Goal: Information Seeking & Learning: Compare options

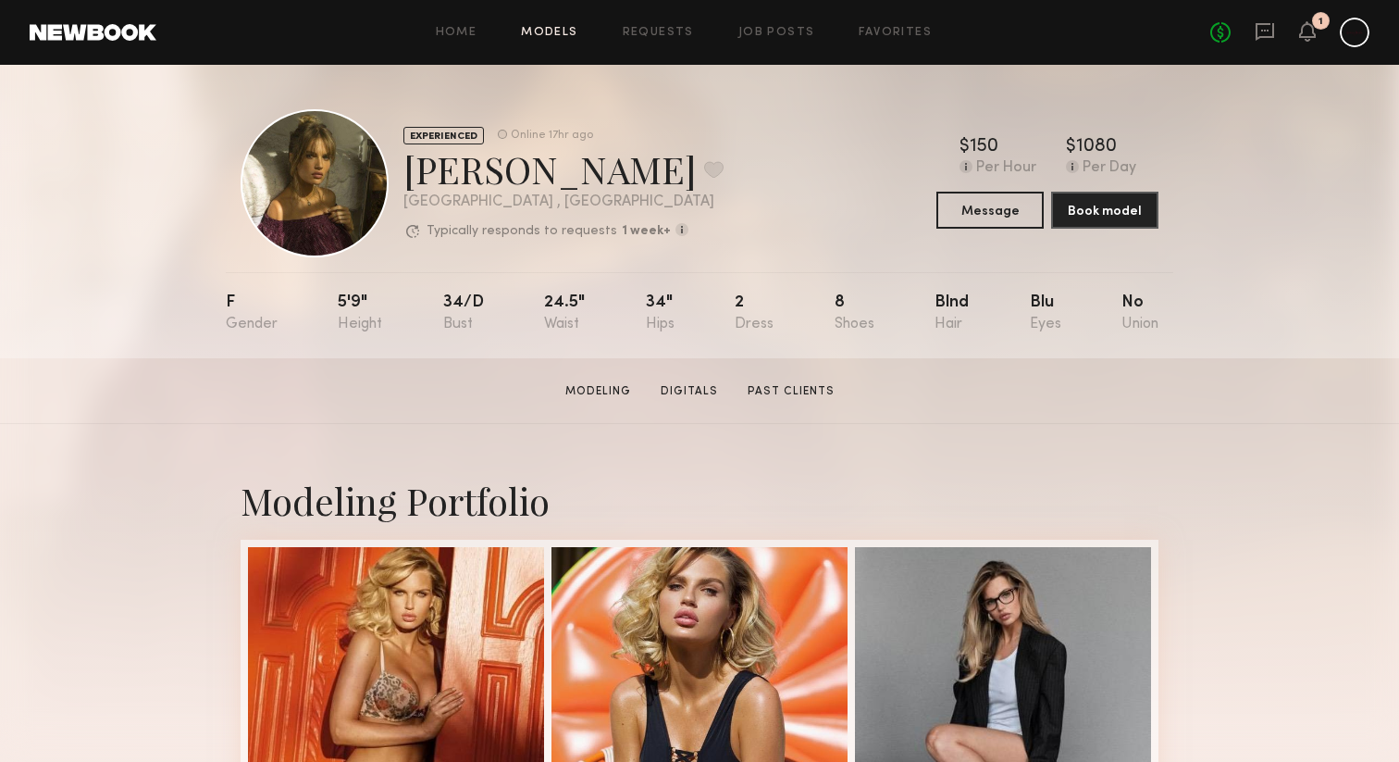
click at [556, 28] on link "Models" at bounding box center [549, 33] width 56 height 12
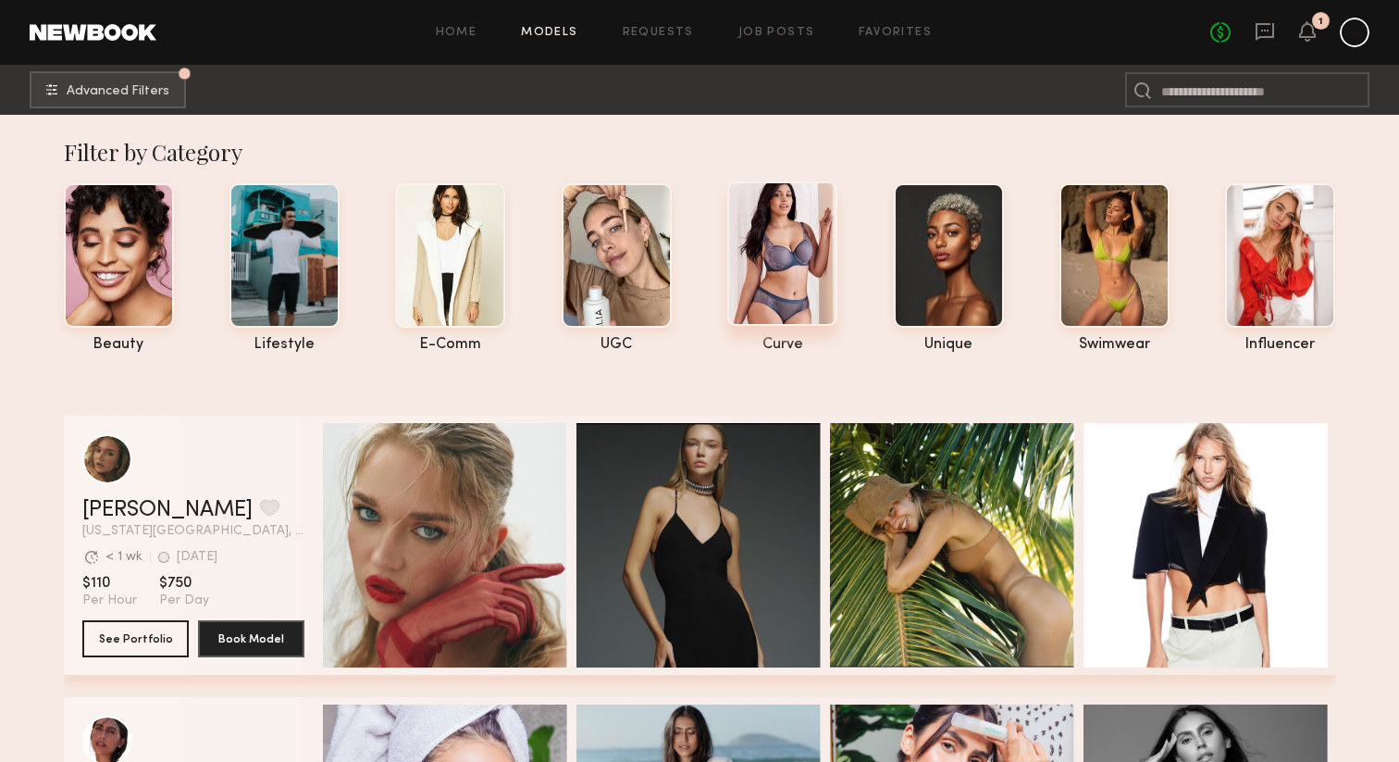
click at [793, 271] on div at bounding box center [782, 253] width 110 height 144
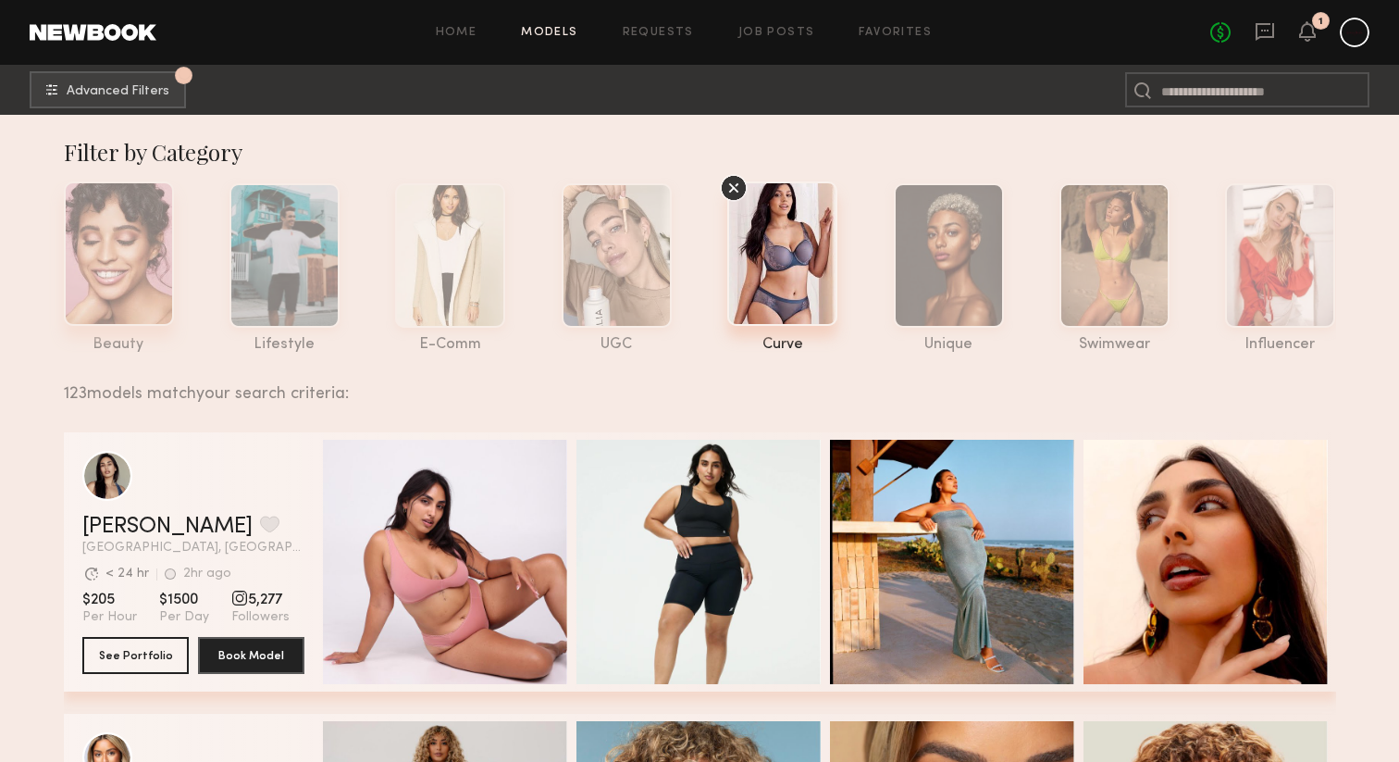
click at [123, 286] on div at bounding box center [119, 253] width 110 height 144
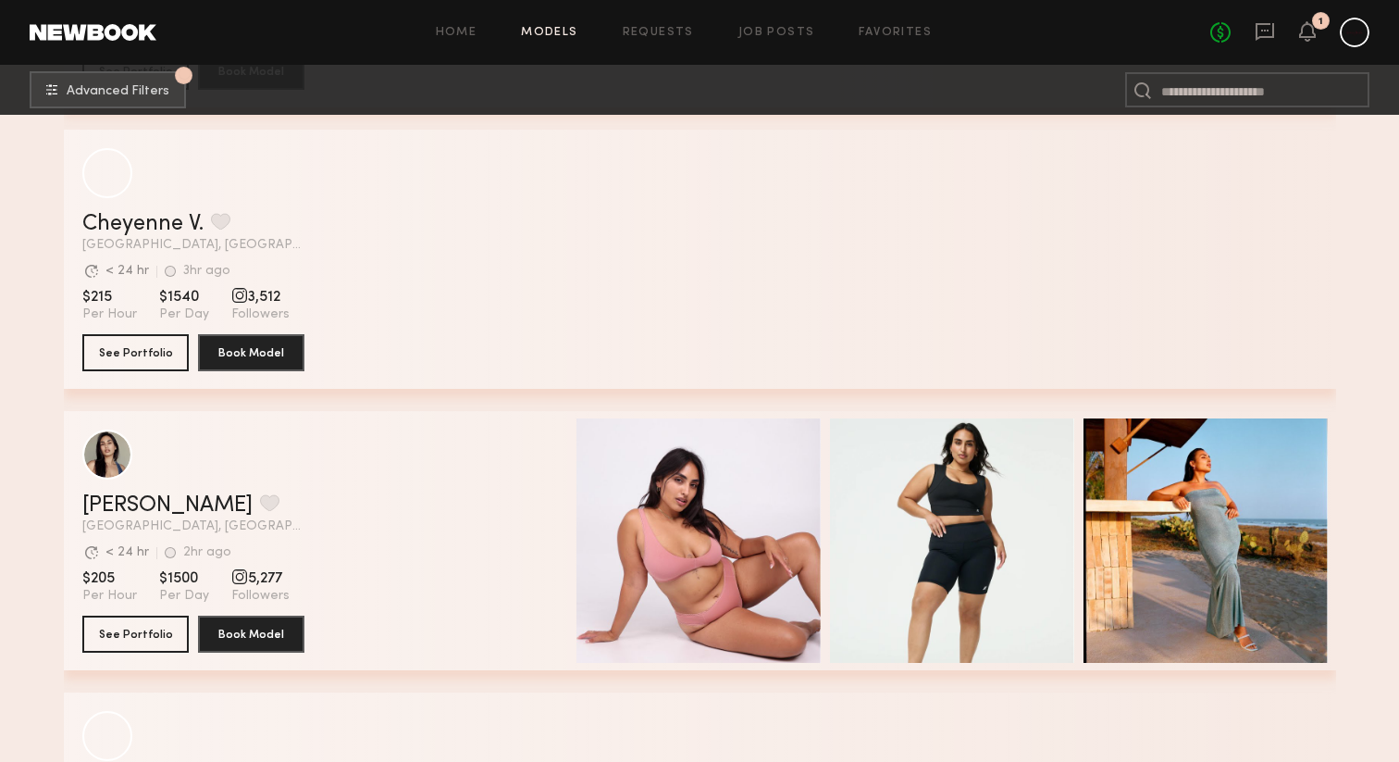
scroll to position [10727, 0]
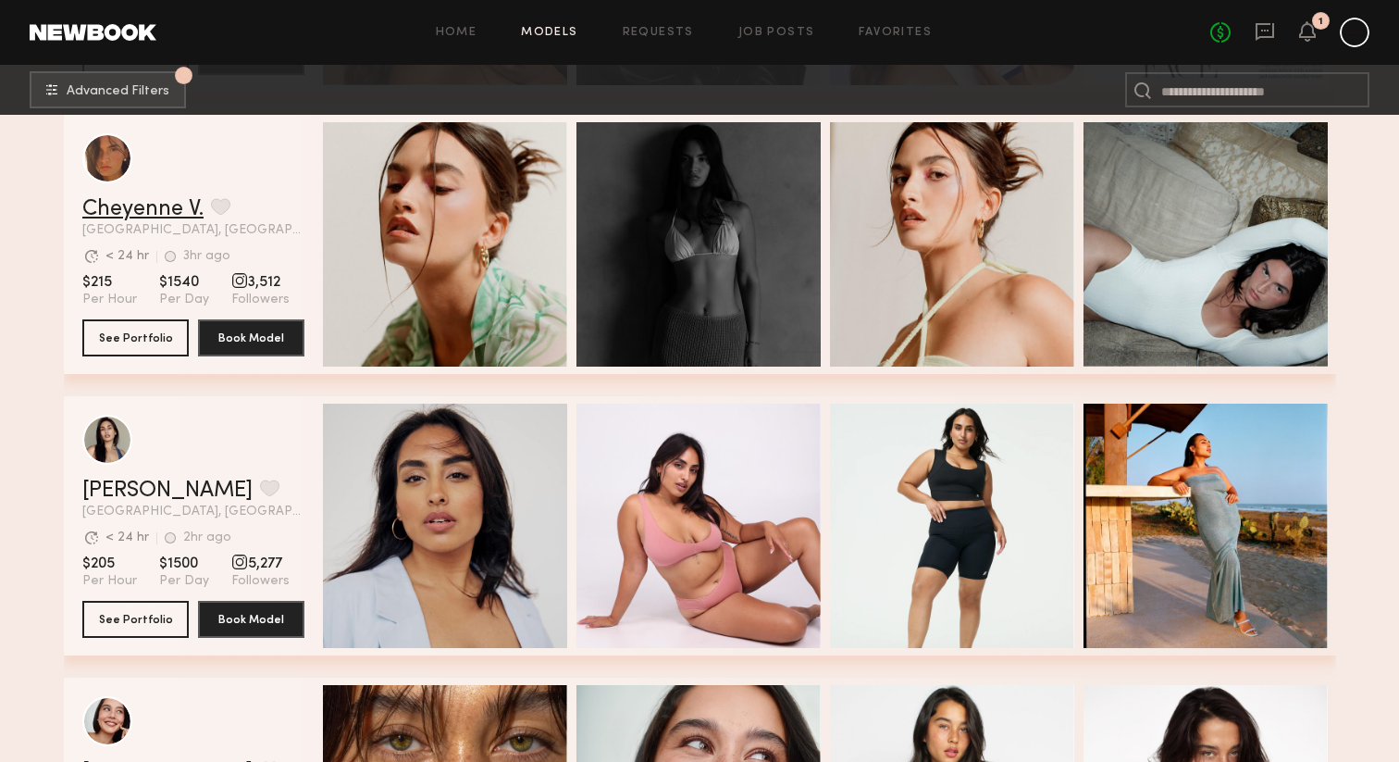
click at [138, 207] on link "Cheyenne V." at bounding box center [142, 209] width 121 height 22
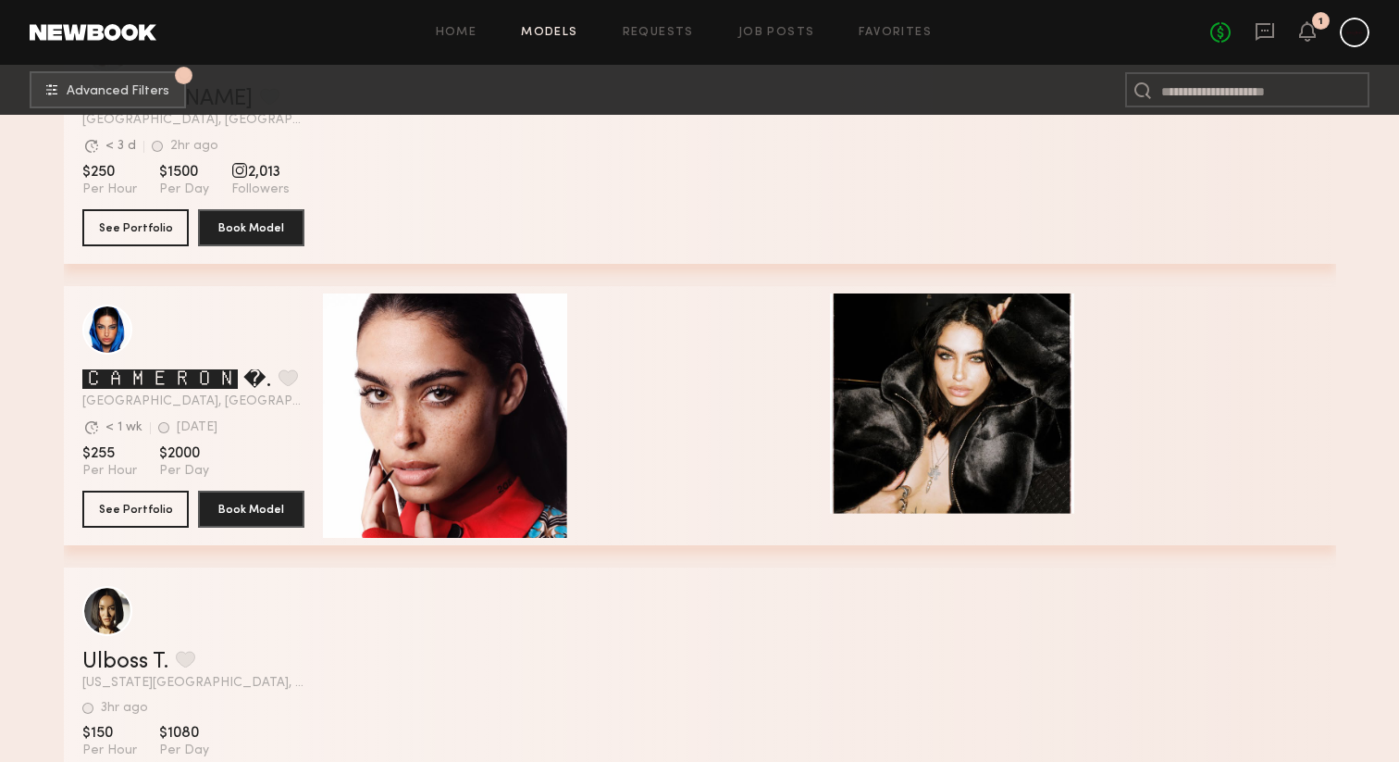
scroll to position [15702, 0]
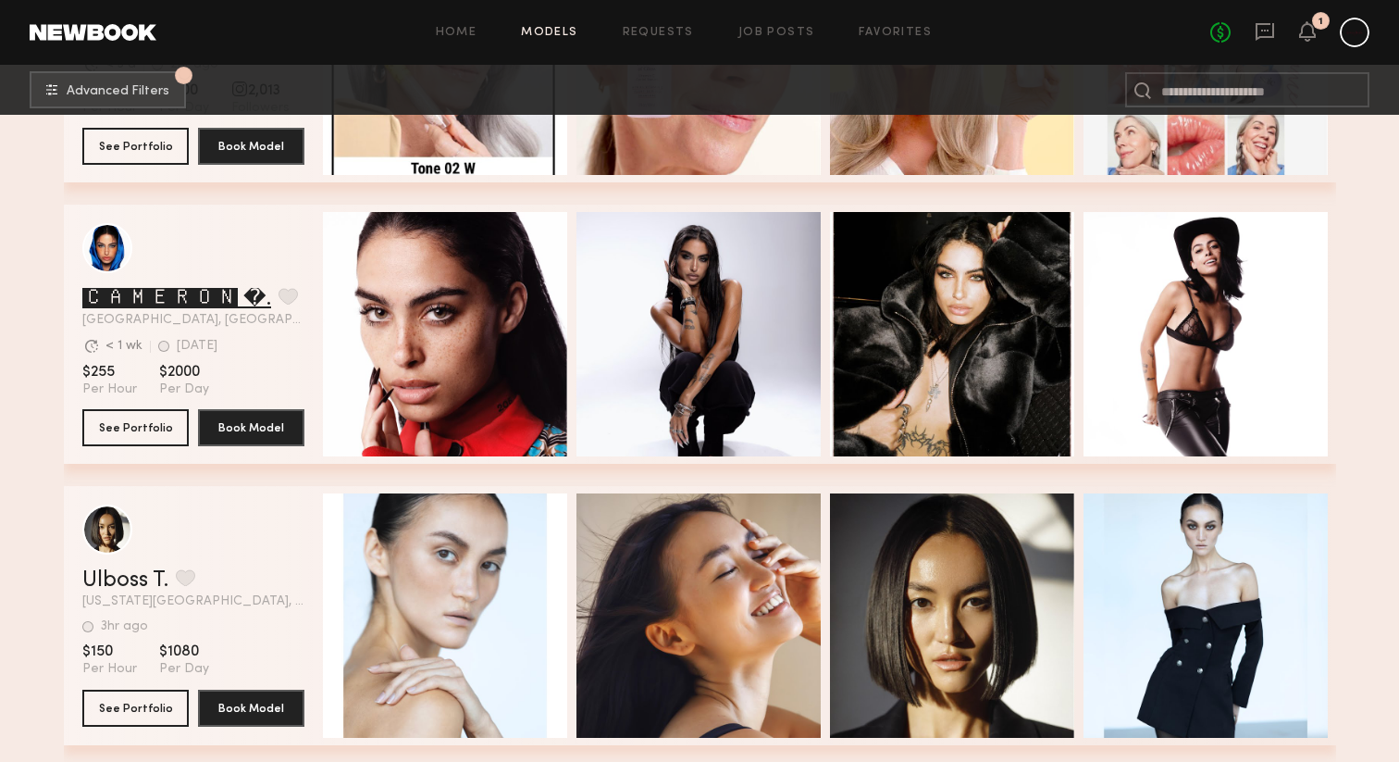
click at [218, 308] on link "🅲🅰🅼🅴🆁🅾🅽 �." at bounding box center [176, 299] width 189 height 22
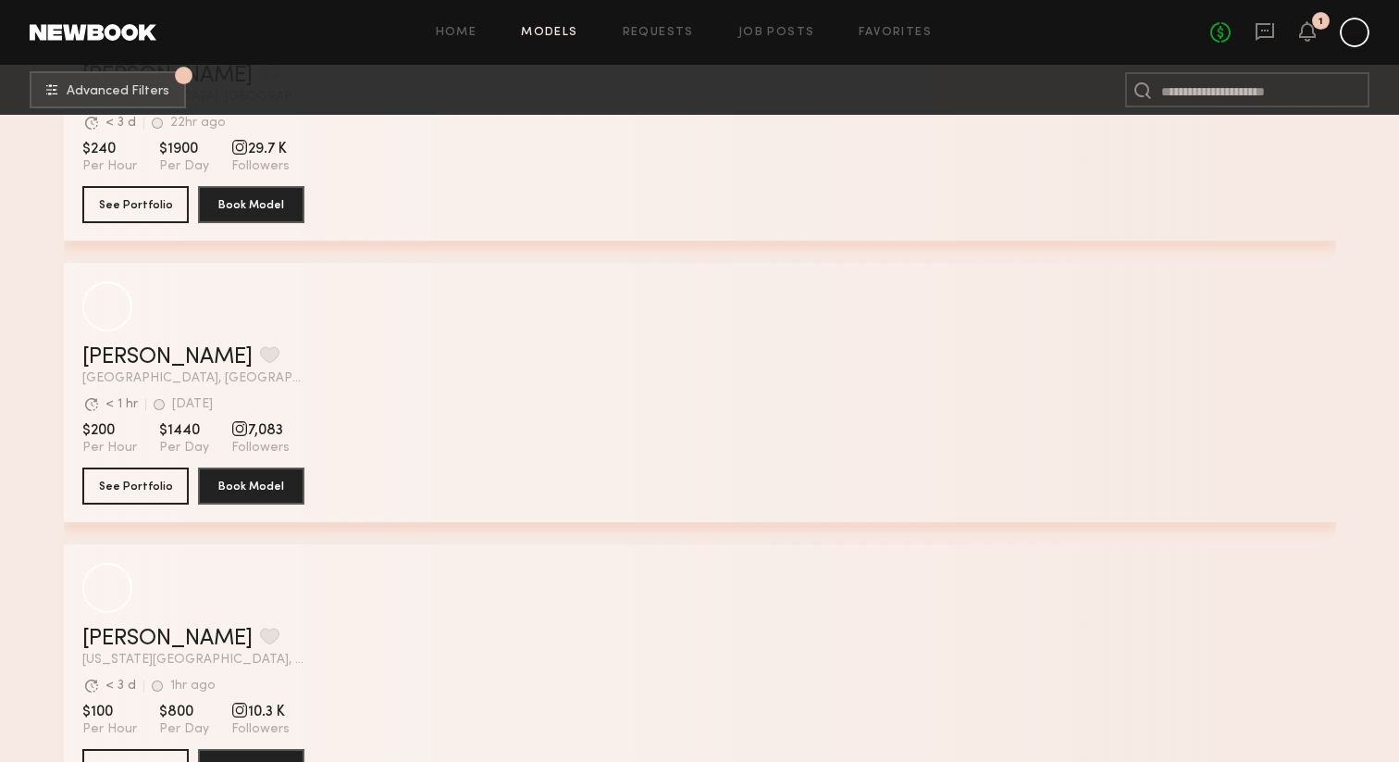
scroll to position [60114, 0]
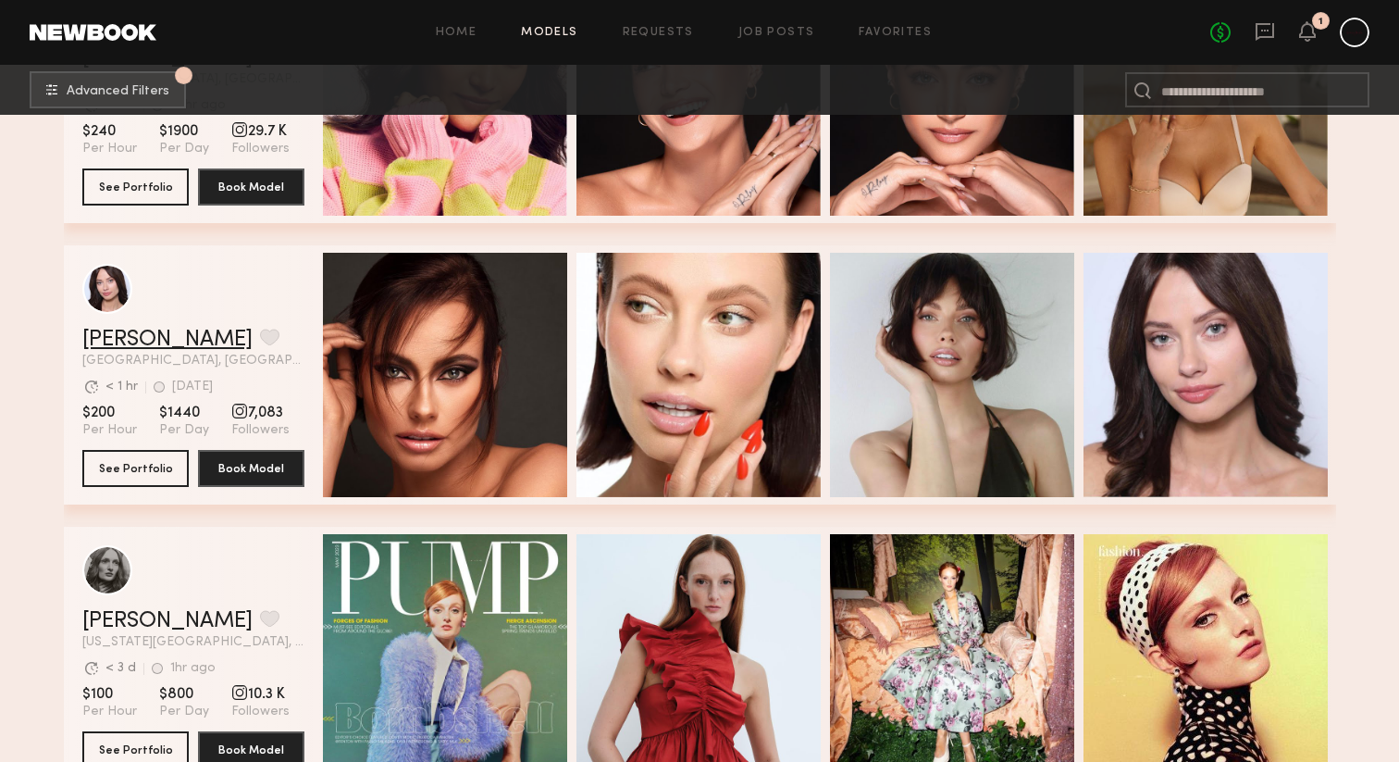
click at [134, 334] on link "Lilija T." at bounding box center [167, 340] width 170 height 22
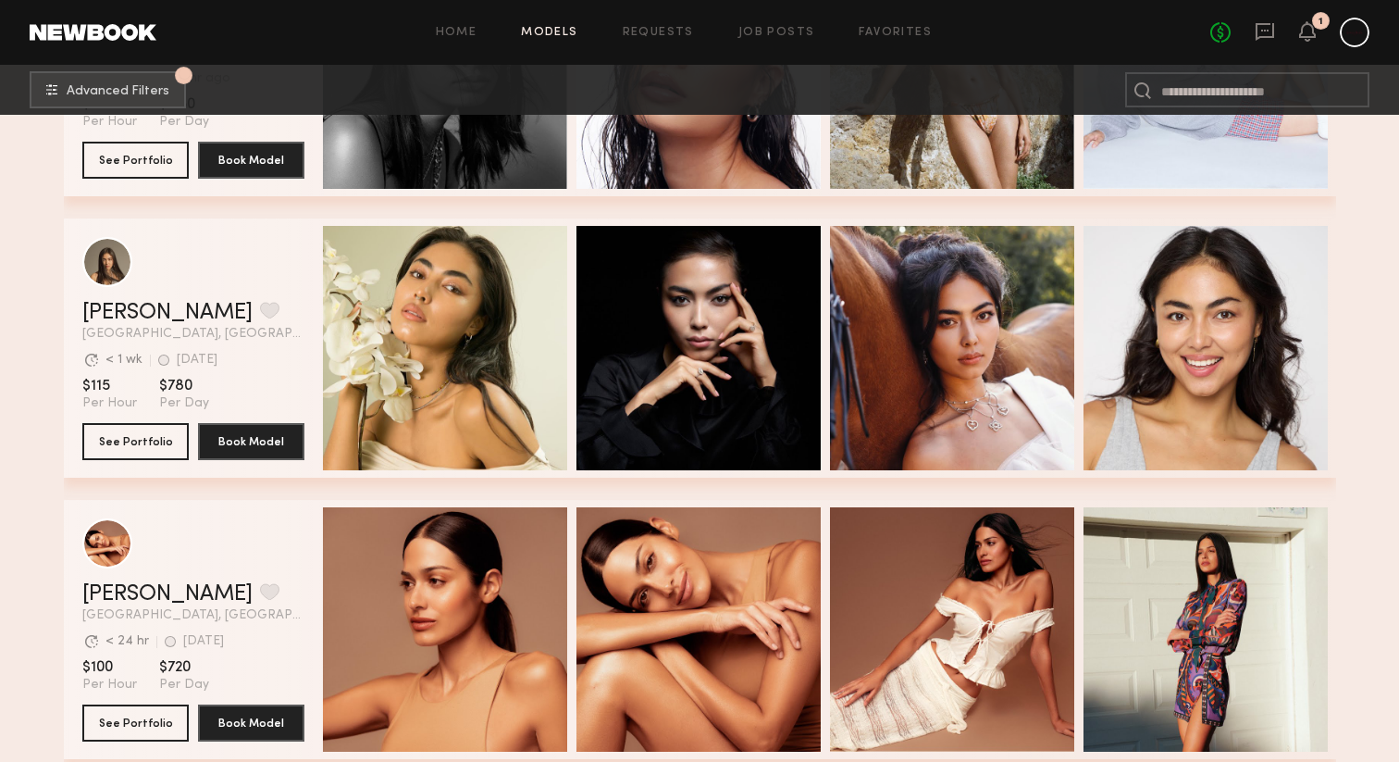
scroll to position [61625, 0]
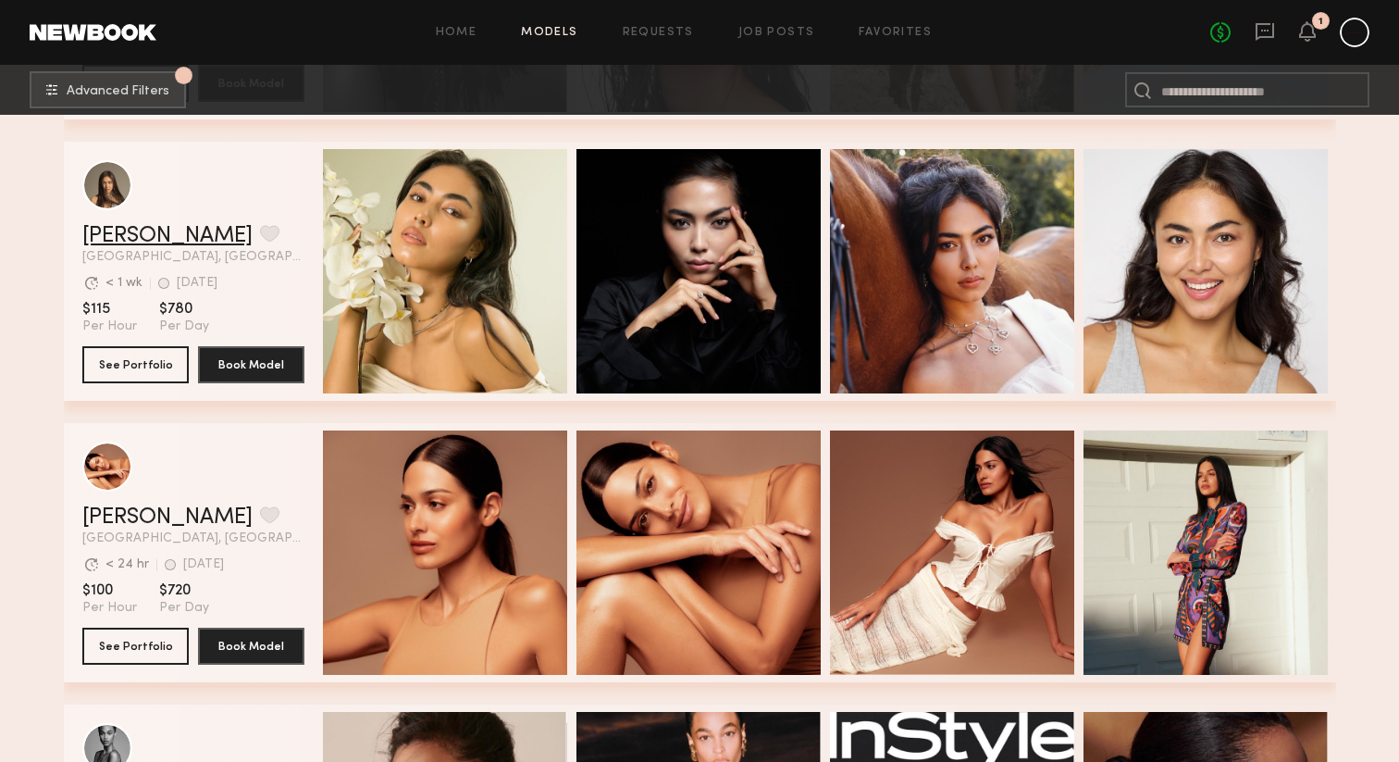
click at [144, 232] on link "Assiya M." at bounding box center [167, 236] width 170 height 22
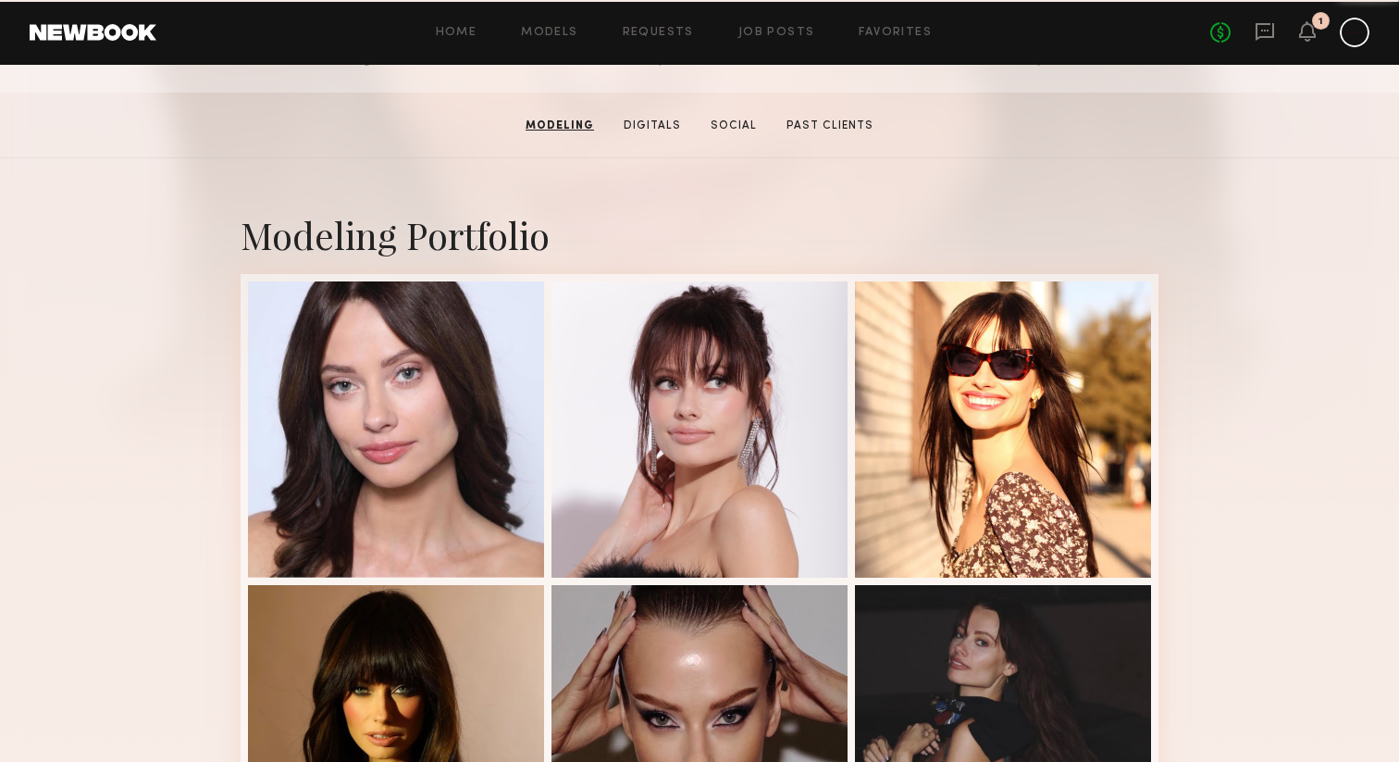
scroll to position [81, 0]
